Goal: Navigation & Orientation: Find specific page/section

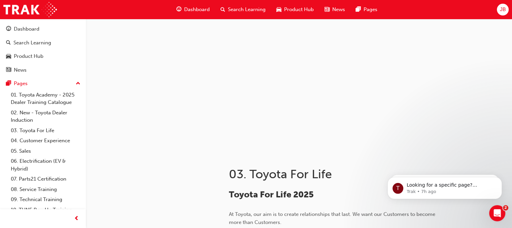
click at [503, 10] on span "JB" at bounding box center [503, 10] width 6 height 8
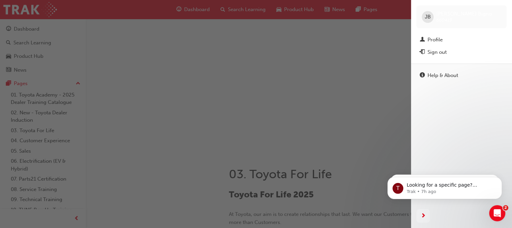
click at [343, 58] on div "button" at bounding box center [205, 114] width 411 height 228
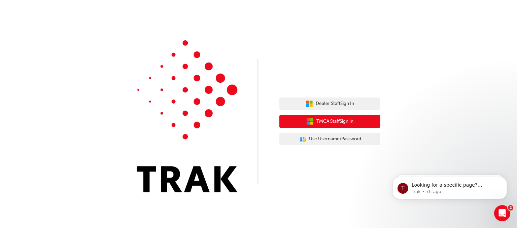
click at [337, 118] on span "TMCA Staff Sign In" at bounding box center [335, 122] width 37 height 8
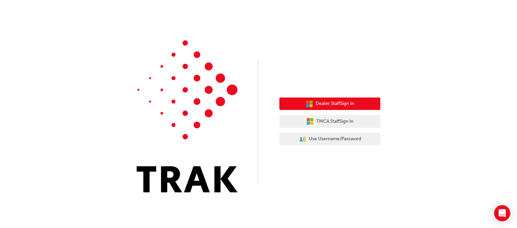
click at [332, 101] on span "Dealer Staff Sign In" at bounding box center [335, 104] width 38 height 8
